Goal: Task Accomplishment & Management: Manage account settings

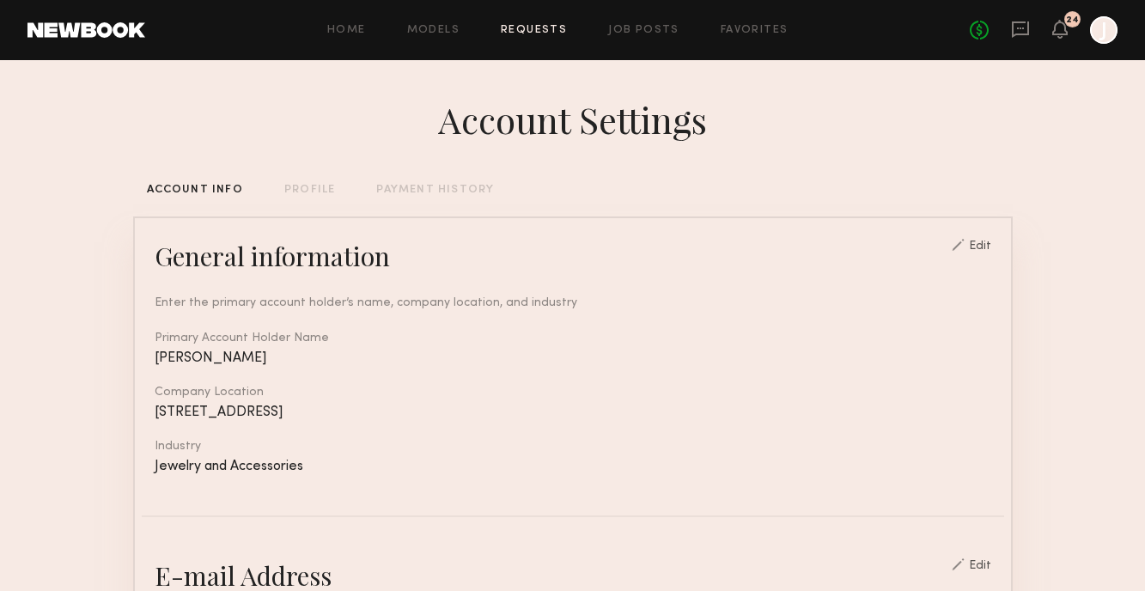
click at [553, 27] on link "Requests" at bounding box center [534, 30] width 66 height 11
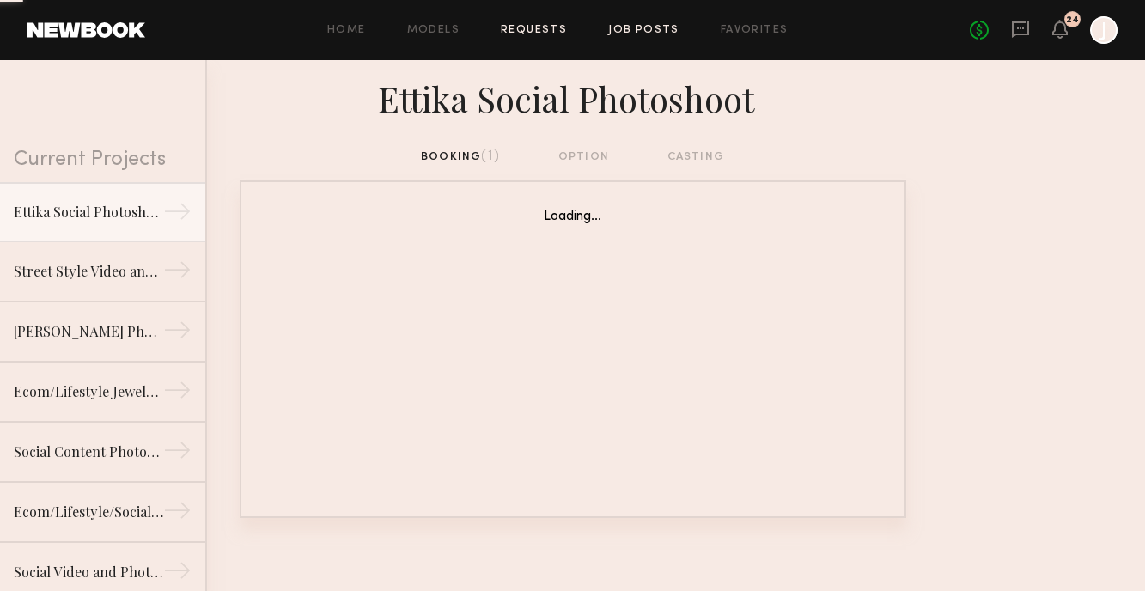
click at [626, 33] on link "Job Posts" at bounding box center [643, 30] width 71 height 11
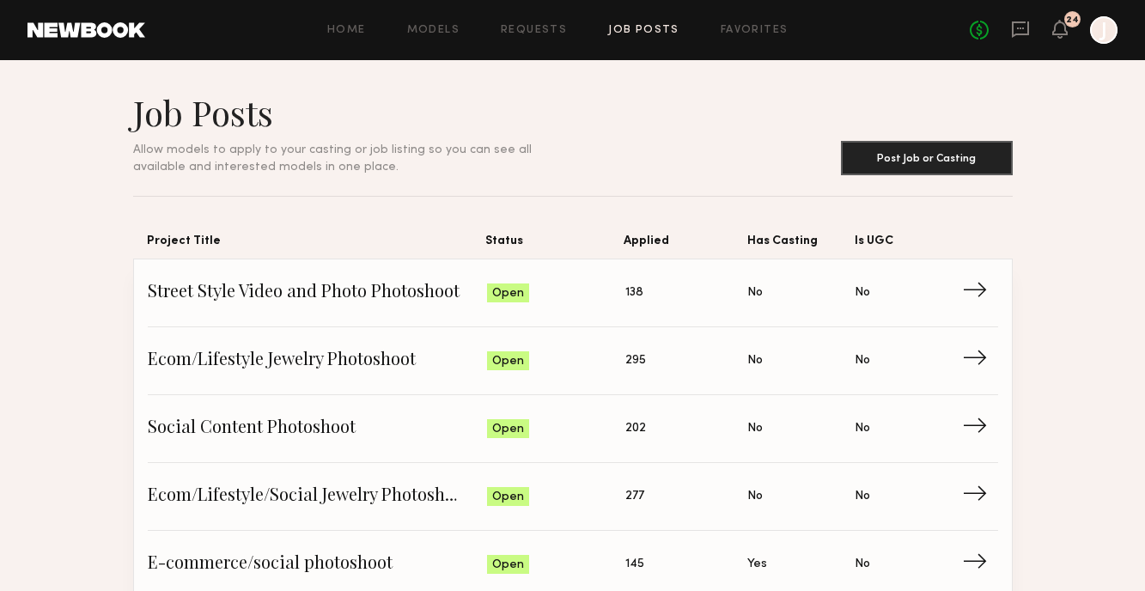
click at [1026, 40] on link at bounding box center [1020, 30] width 19 height 21
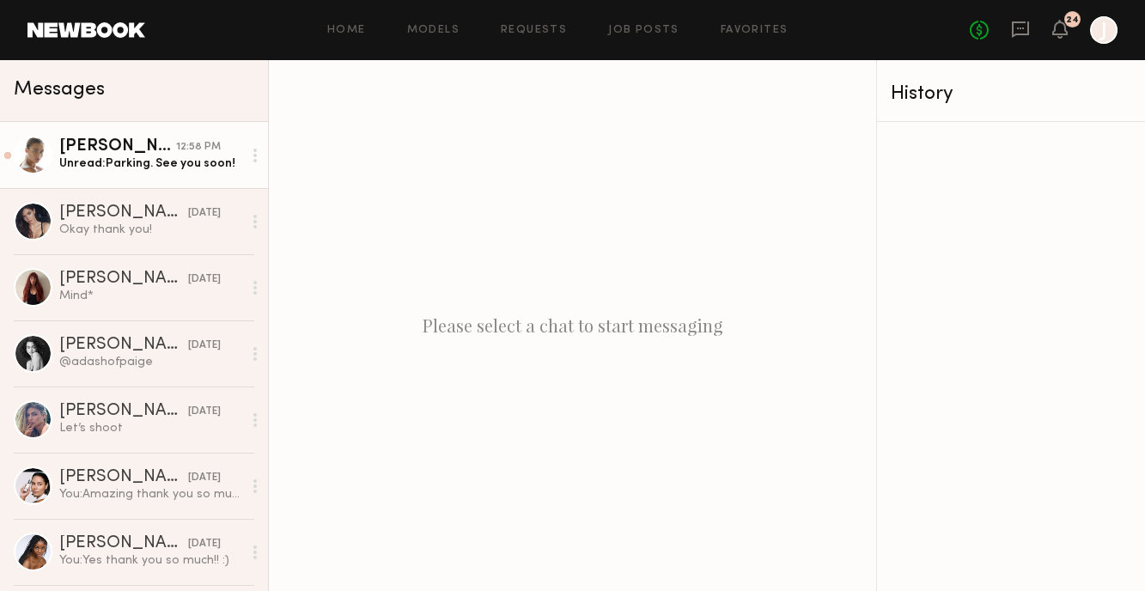
click at [161, 173] on link "Liv M. 12:58 PM Unread: Parking. See you soon!" at bounding box center [134, 155] width 268 height 66
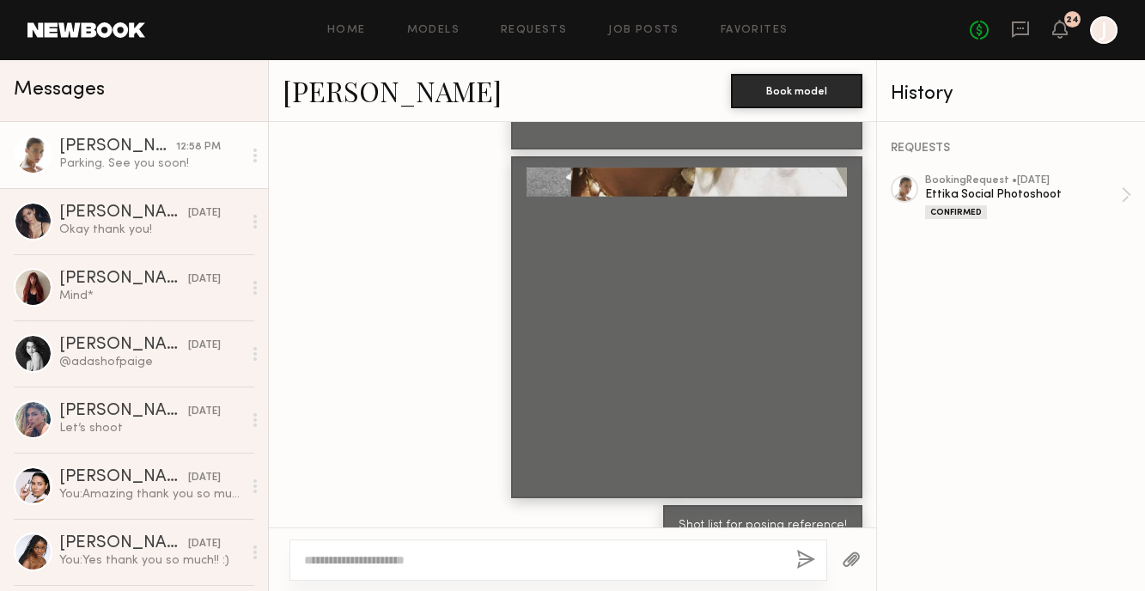
scroll to position [1502, 0]
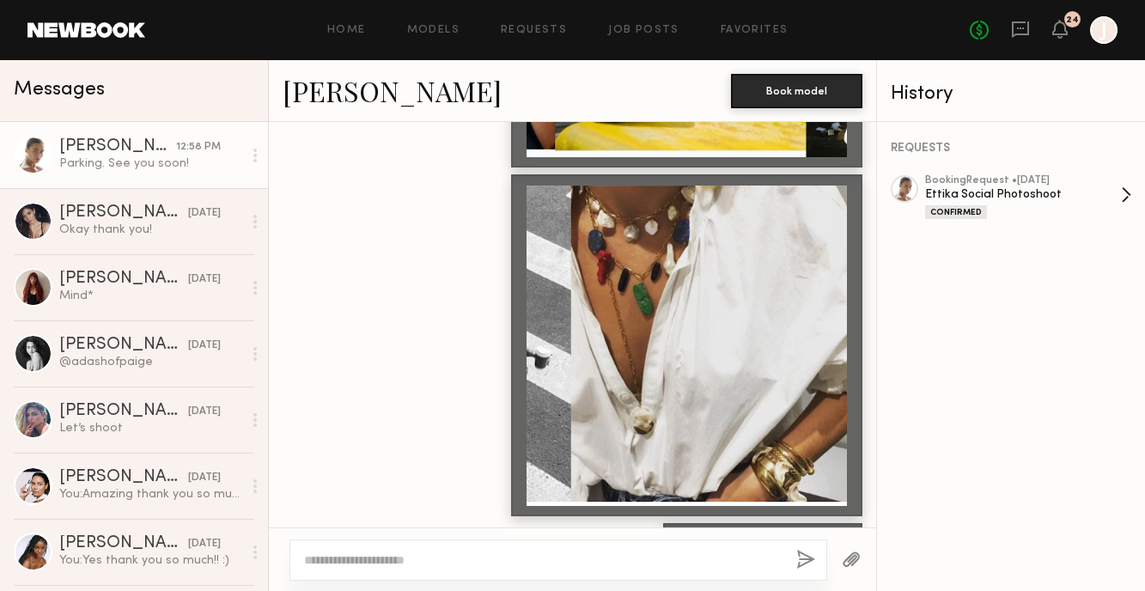
click at [985, 197] on div "Ettika Social Photoshoot" at bounding box center [1023, 194] width 196 height 16
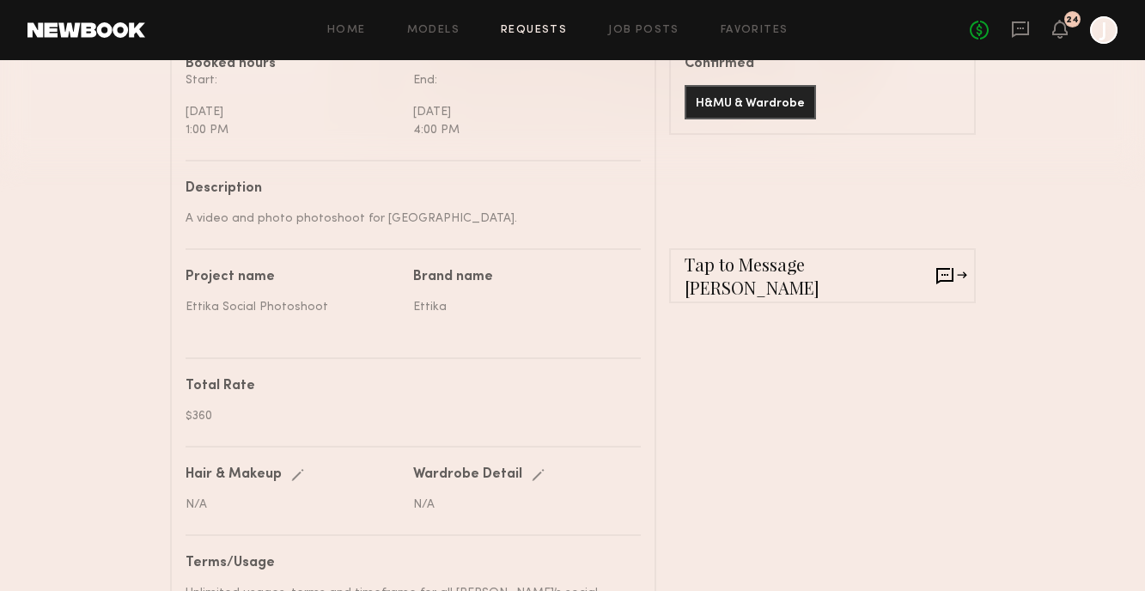
scroll to position [1028, 0]
